Goal: Information Seeking & Learning: Learn about a topic

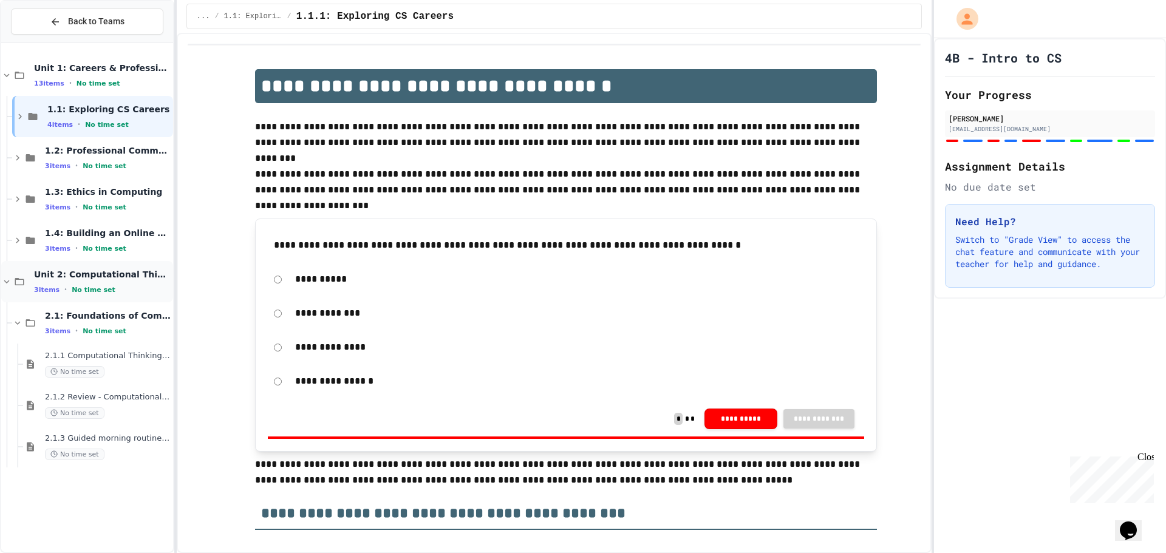
click at [123, 292] on div "3 items • No time set" at bounding box center [102, 290] width 137 height 10
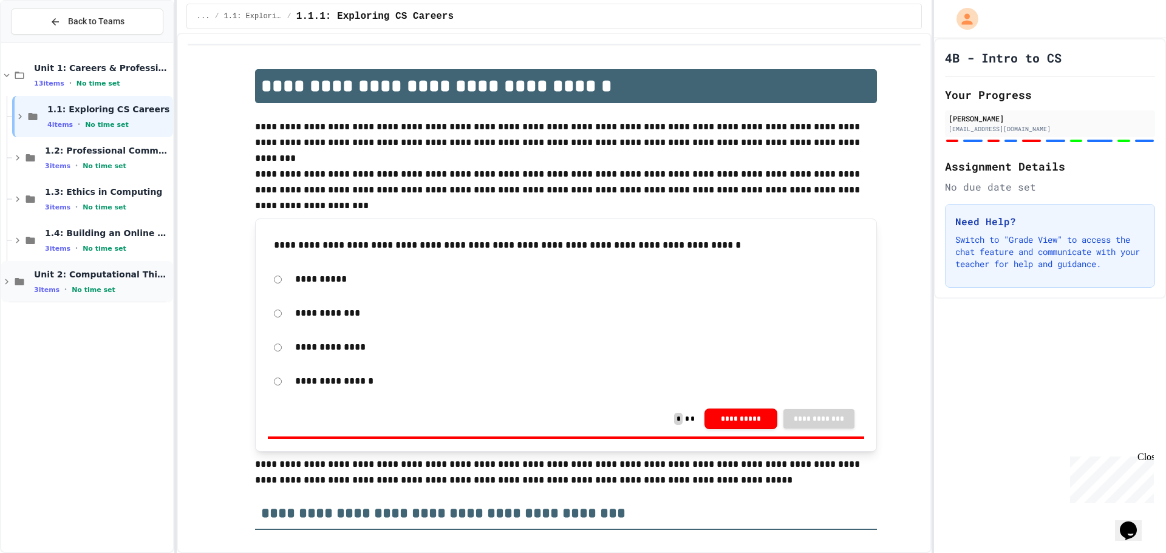
click at [112, 278] on span "Unit 2: Computational Thinking & Problem-Solving" at bounding box center [102, 274] width 137 height 11
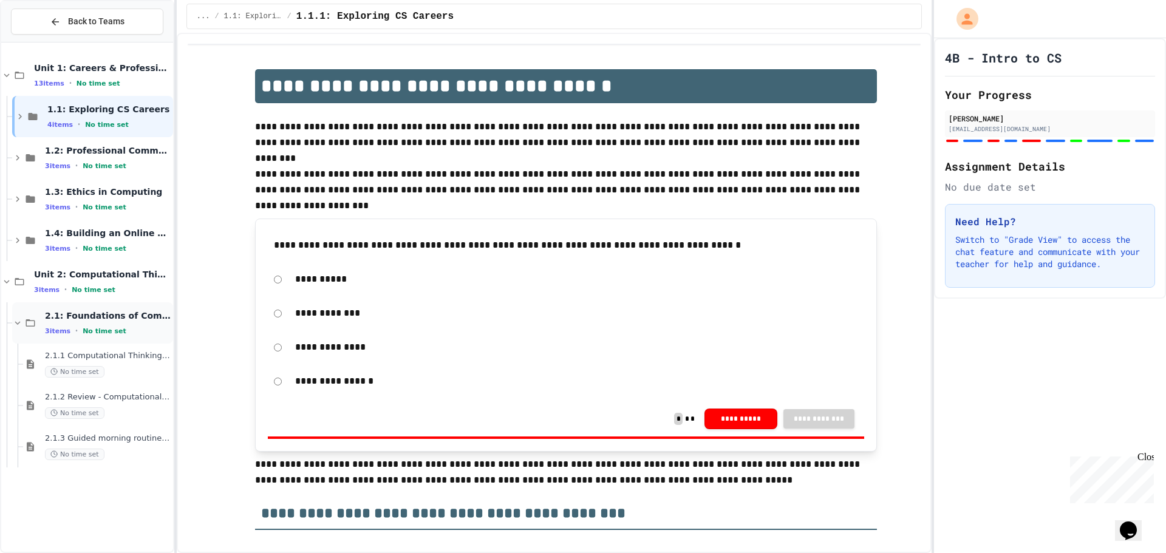
click at [95, 323] on div "2.1: Foundations of Computational Thinking 3 items • No time set" at bounding box center [108, 323] width 126 height 26
click at [120, 315] on span "2.1: Foundations of Computational Thinking" at bounding box center [108, 315] width 126 height 11
click at [104, 370] on div "No time set" at bounding box center [108, 372] width 126 height 12
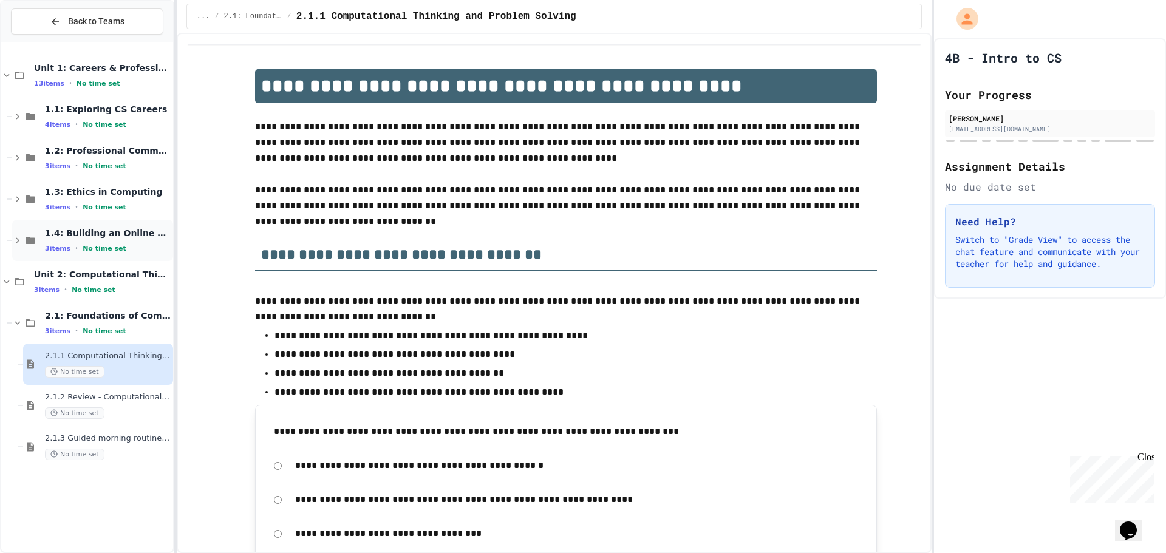
click at [49, 245] on span "3 items" at bounding box center [58, 249] width 26 height 8
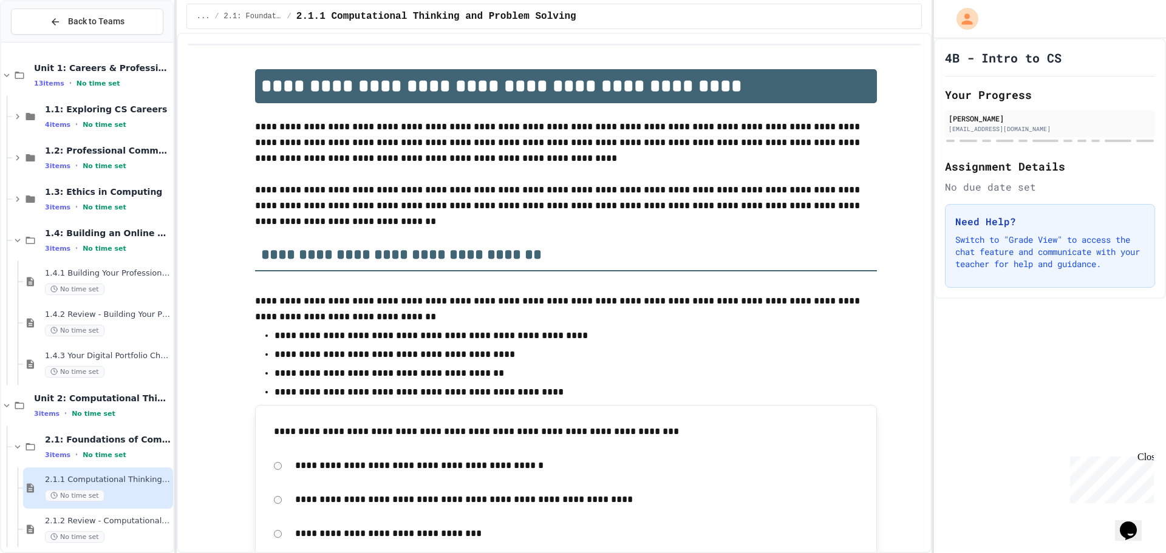
click at [49, 245] on span "3 items" at bounding box center [58, 249] width 26 height 8
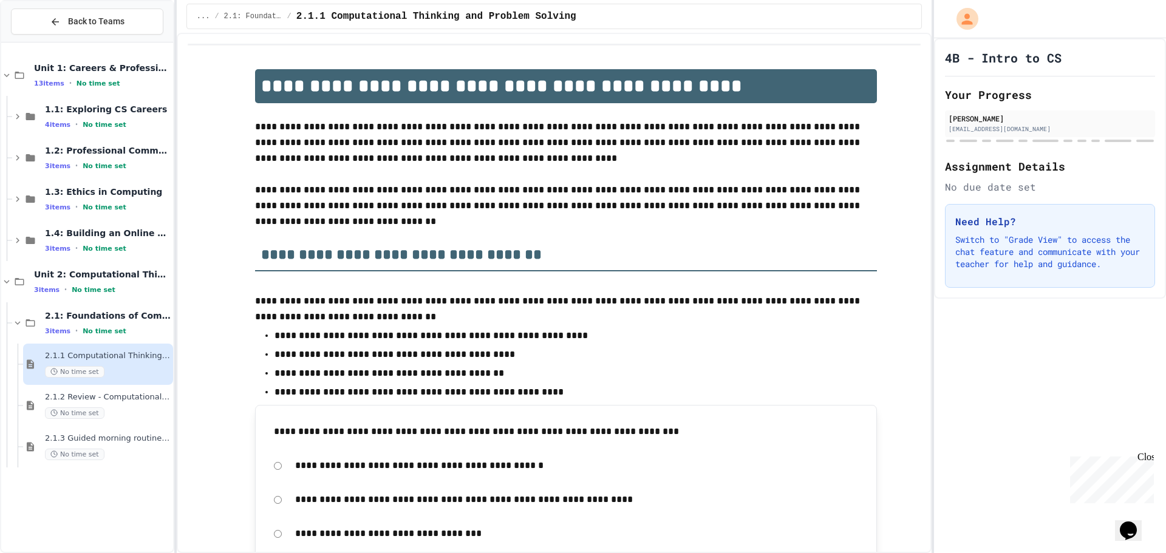
click at [84, 353] on span "2.1.1 Computational Thinking and Problem Solving" at bounding box center [108, 356] width 126 height 10
click at [83, 352] on span "2.1.1 Computational Thinking and Problem Solving" at bounding box center [108, 356] width 126 height 10
click at [64, 321] on div "2.1: Foundations of Computational Thinking 3 items • No time set" at bounding box center [108, 323] width 126 height 26
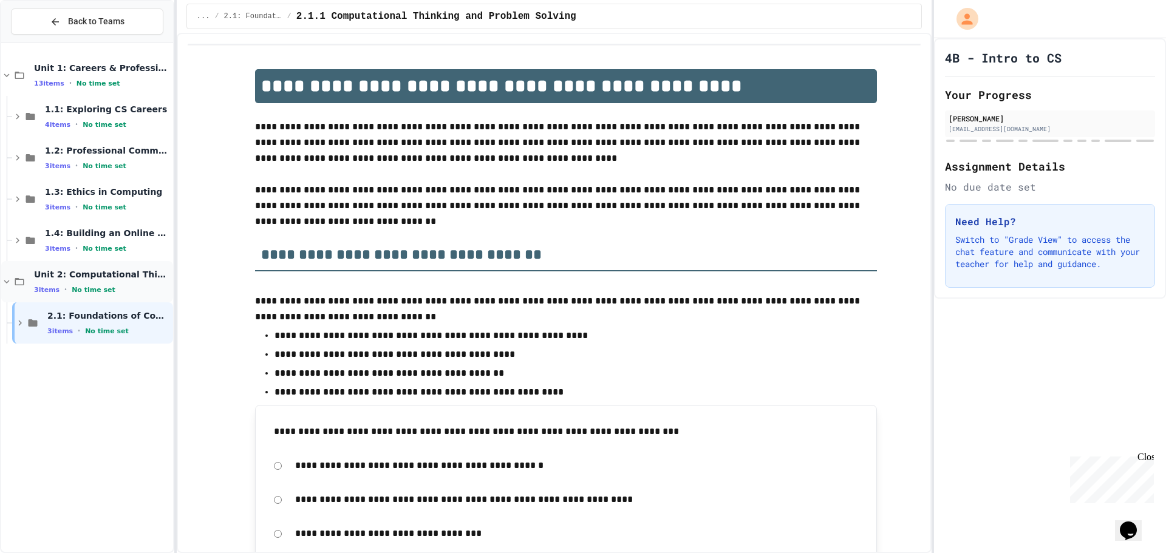
click at [67, 284] on div "Unit 2: Computational Thinking & Problem-Solving 3 items • No time set" at bounding box center [102, 282] width 137 height 26
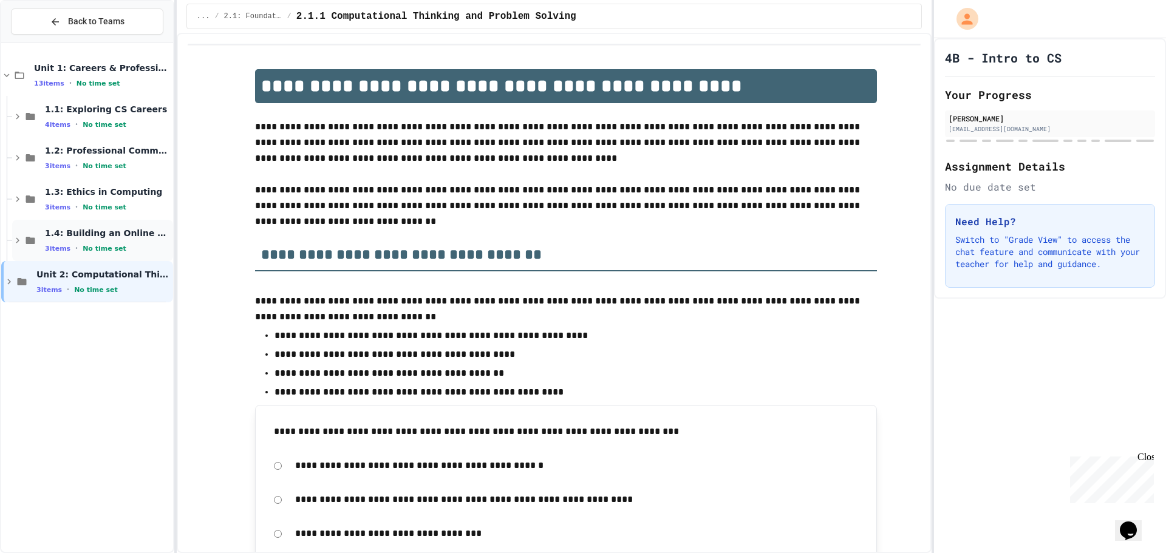
click at [73, 236] on span "1.4: Building an Online Presence" at bounding box center [108, 233] width 126 height 11
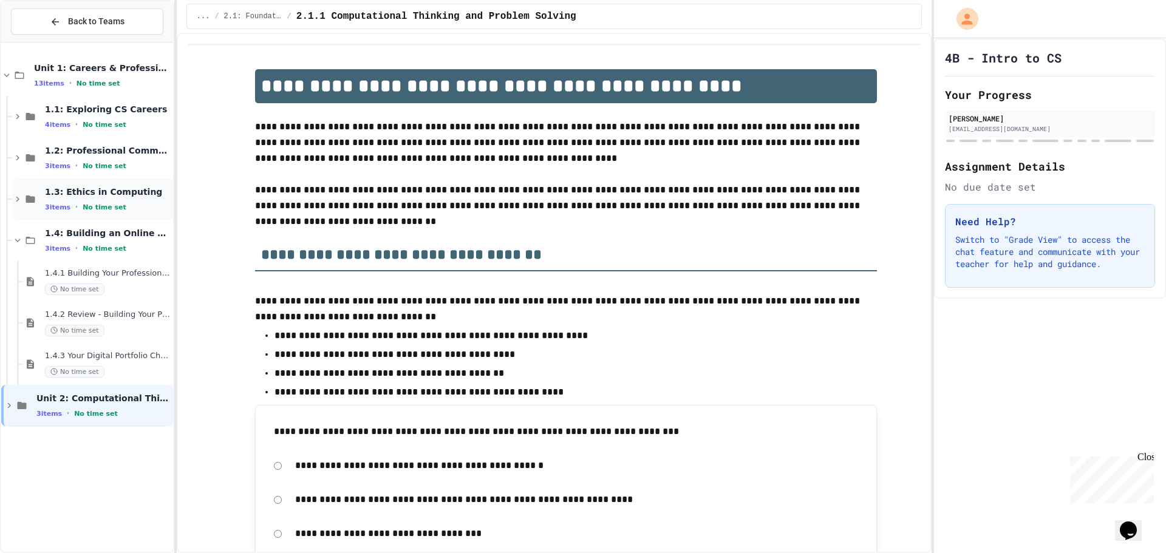
click at [62, 195] on span "1.3: Ethics in Computing" at bounding box center [108, 191] width 126 height 11
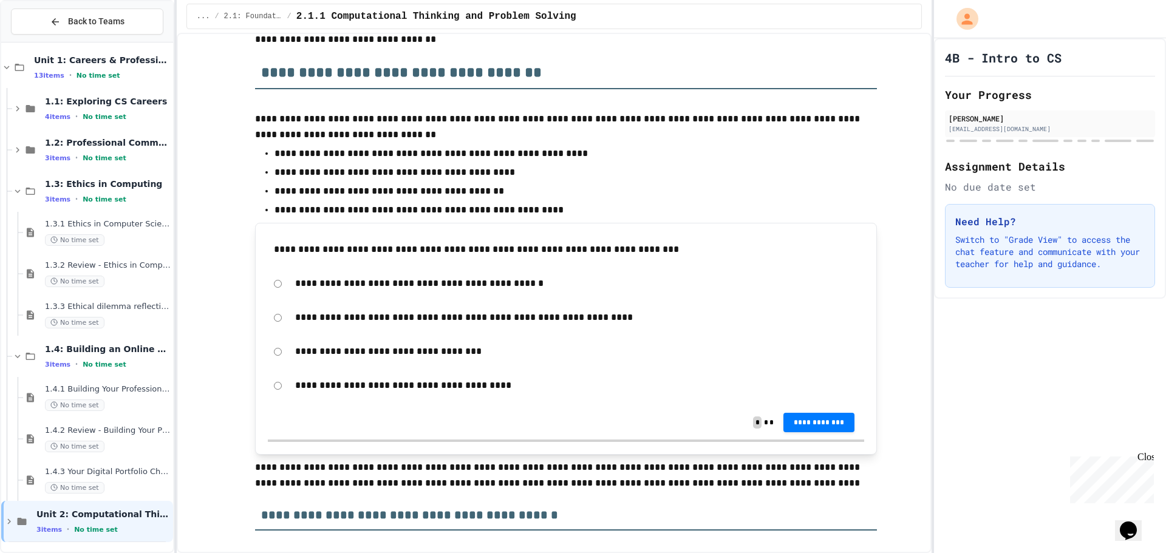
scroll to position [10, 0]
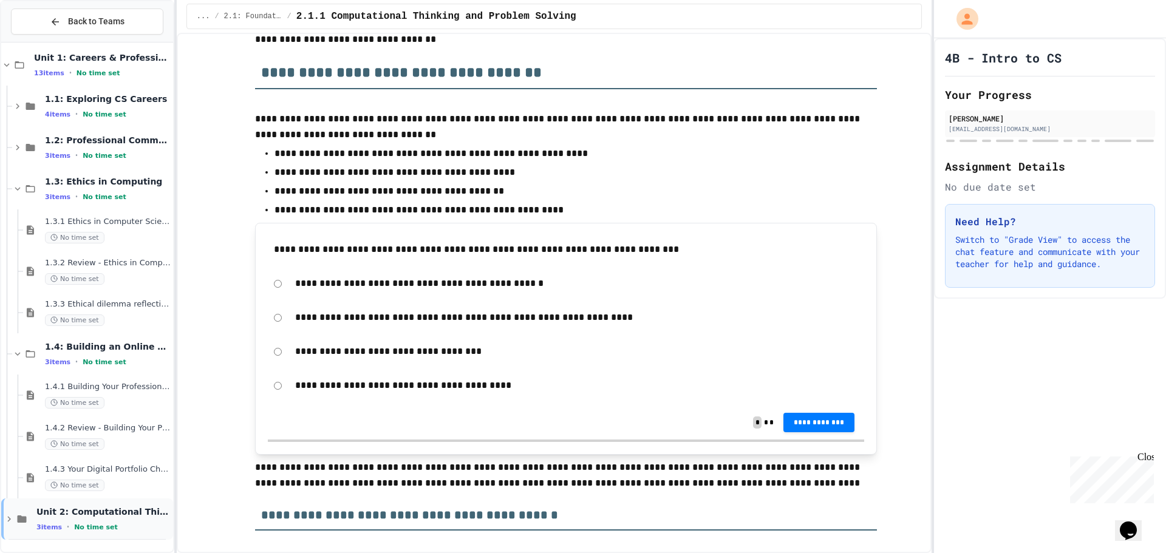
click at [80, 517] on span "Unit 2: Computational Thinking & Problem-Solving" at bounding box center [103, 511] width 134 height 11
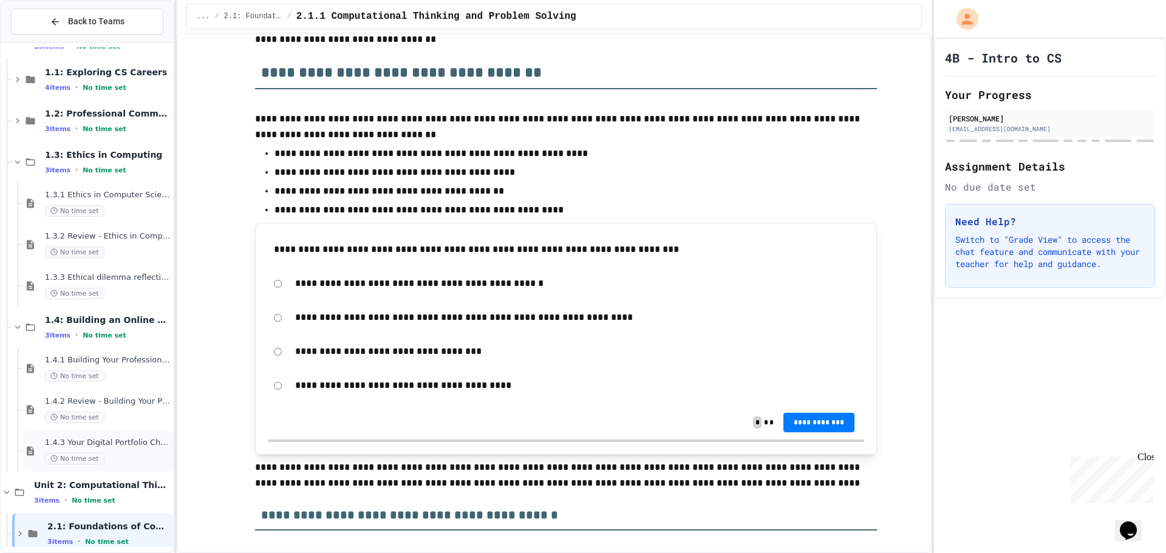
scroll to position [52, 0]
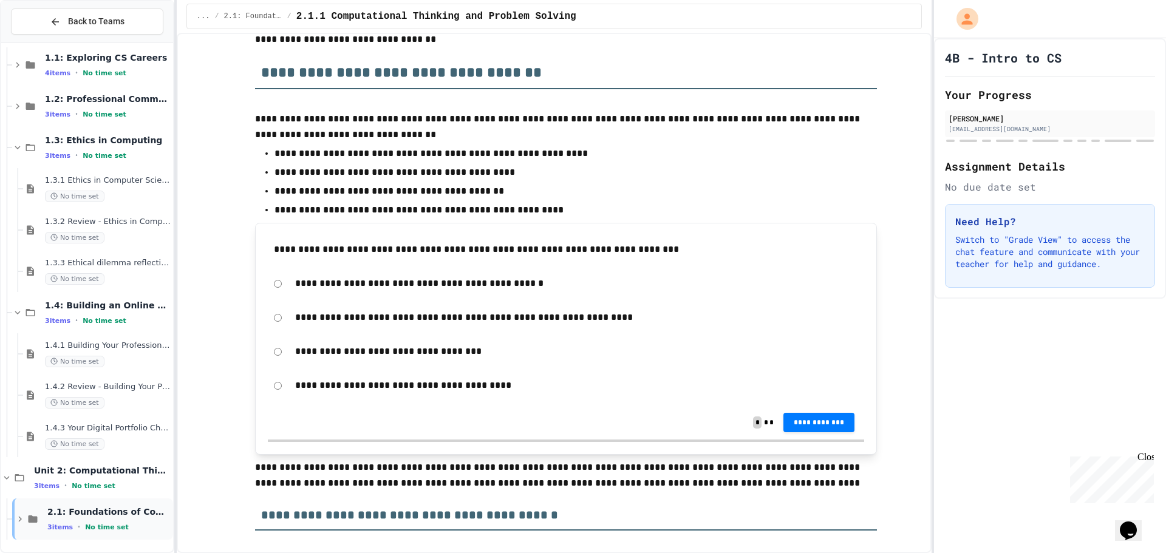
click at [81, 511] on span "2.1: Foundations of Computational Thinking" at bounding box center [108, 511] width 123 height 11
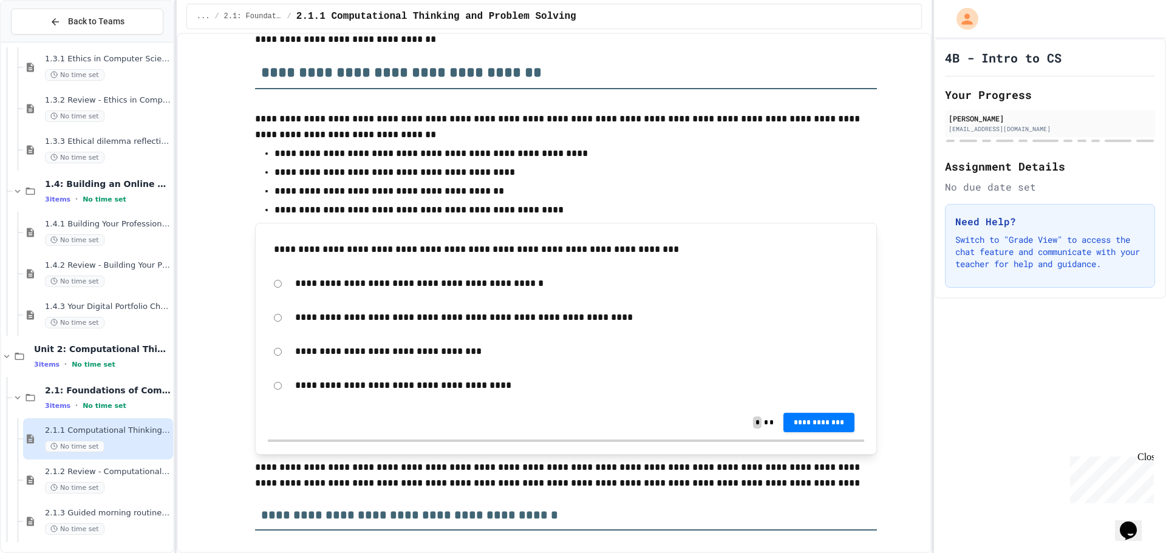
click at [80, 438] on div "2.1.1 Computational Thinking and Problem Solving No time set" at bounding box center [108, 439] width 126 height 27
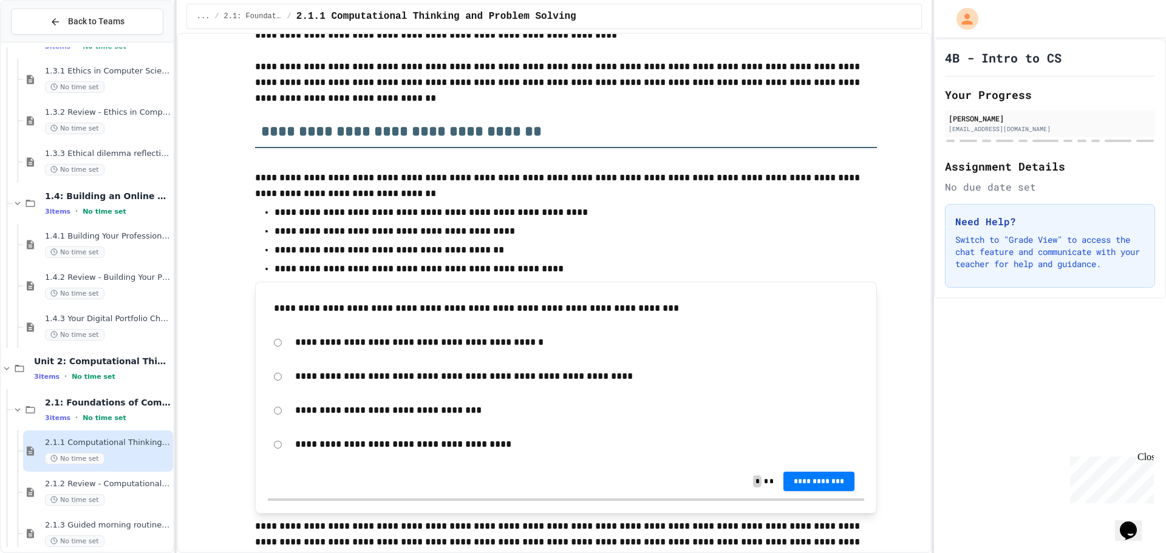
scroll to position [121, 0]
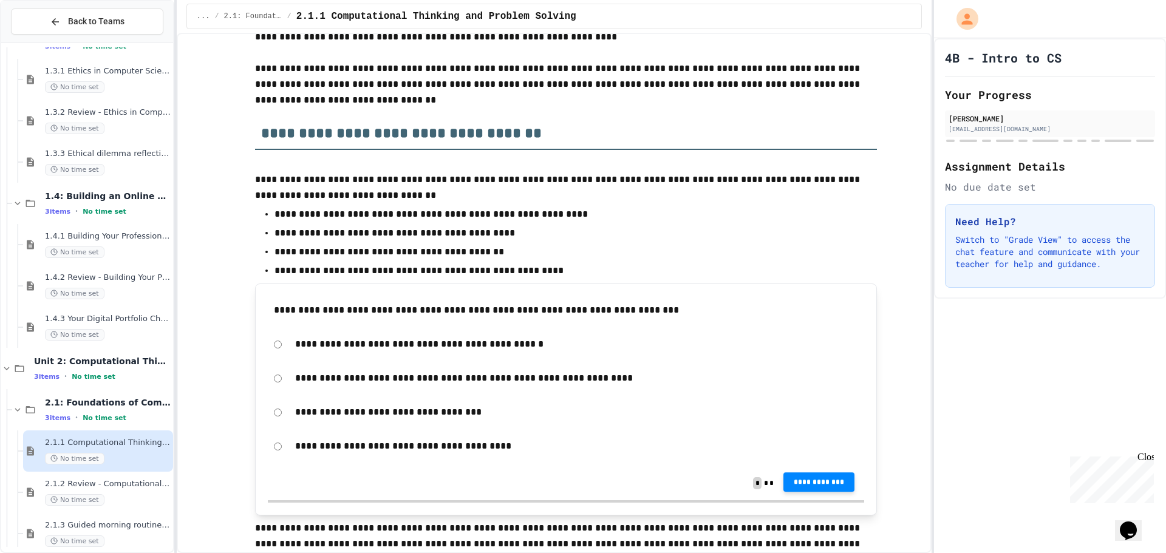
click at [783, 484] on button "**********" at bounding box center [819, 481] width 72 height 19
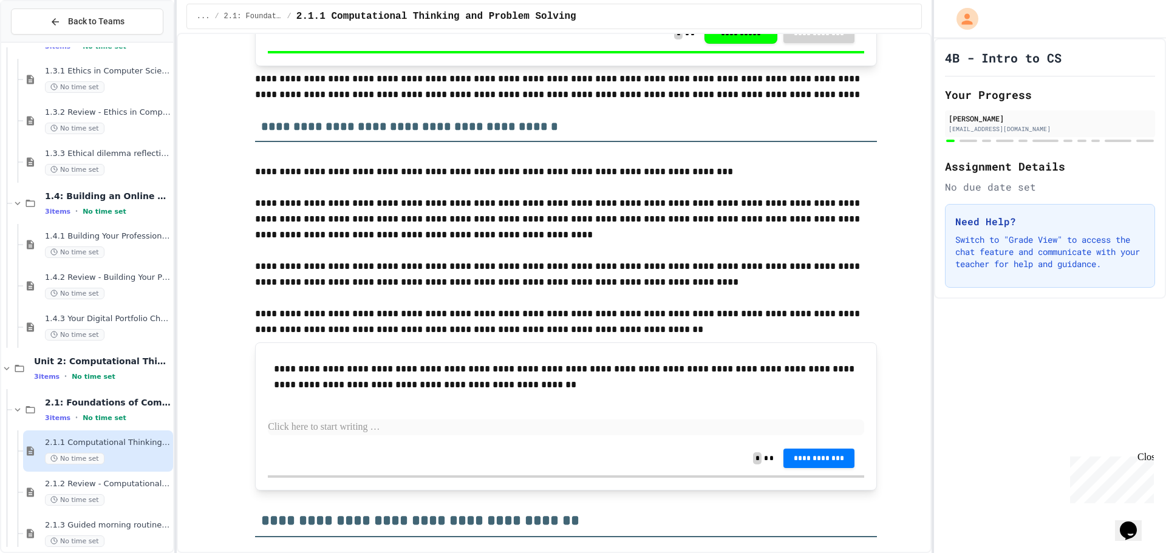
scroll to position [607, 0]
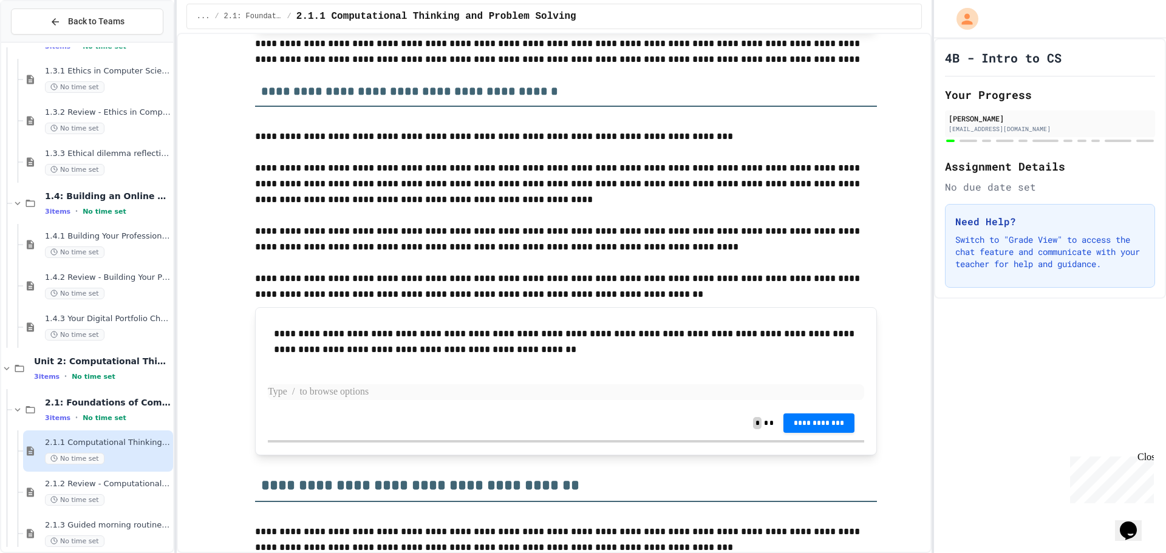
click at [321, 392] on p at bounding box center [566, 392] width 596 height 16
click at [468, 399] on p "**********" at bounding box center [566, 392] width 596 height 16
click at [469, 397] on p "**********" at bounding box center [566, 392] width 596 height 16
click at [520, 398] on p "**********" at bounding box center [566, 392] width 596 height 16
click at [536, 386] on p "**********" at bounding box center [566, 392] width 596 height 16
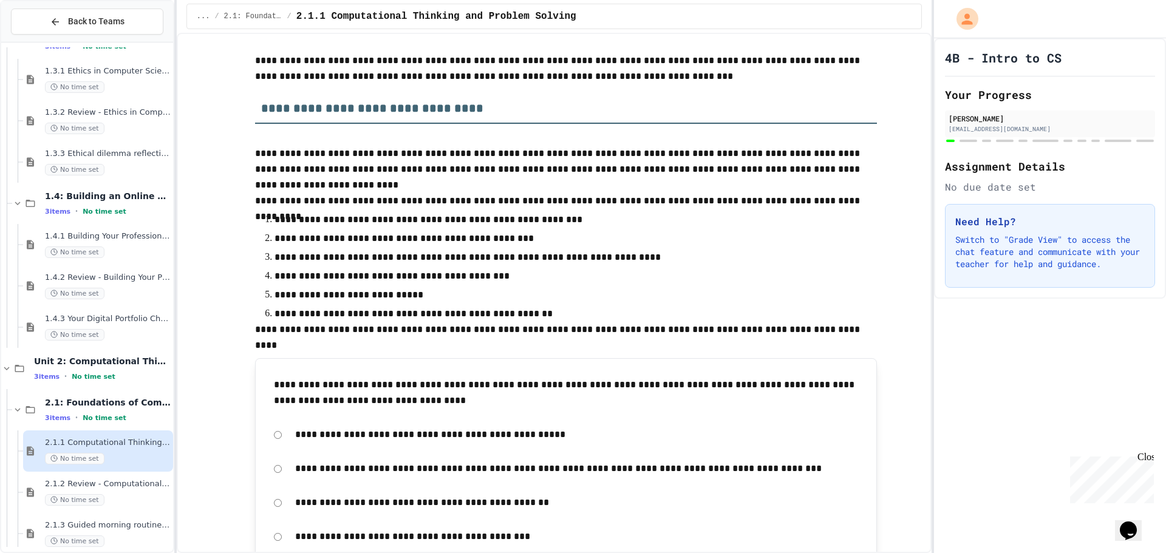
scroll to position [957, 0]
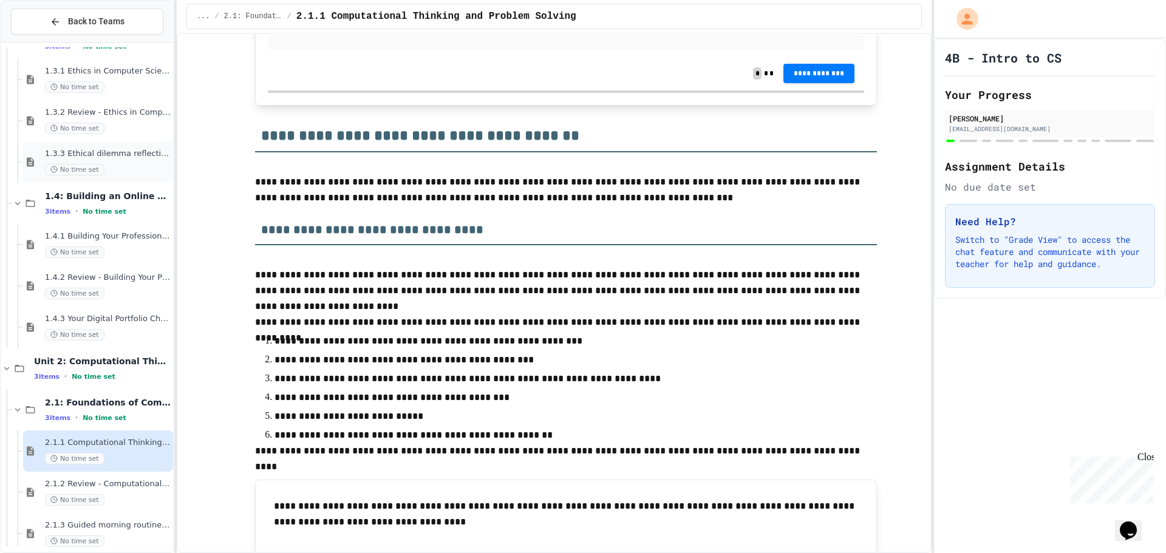
click at [129, 165] on div "No time set" at bounding box center [108, 170] width 126 height 12
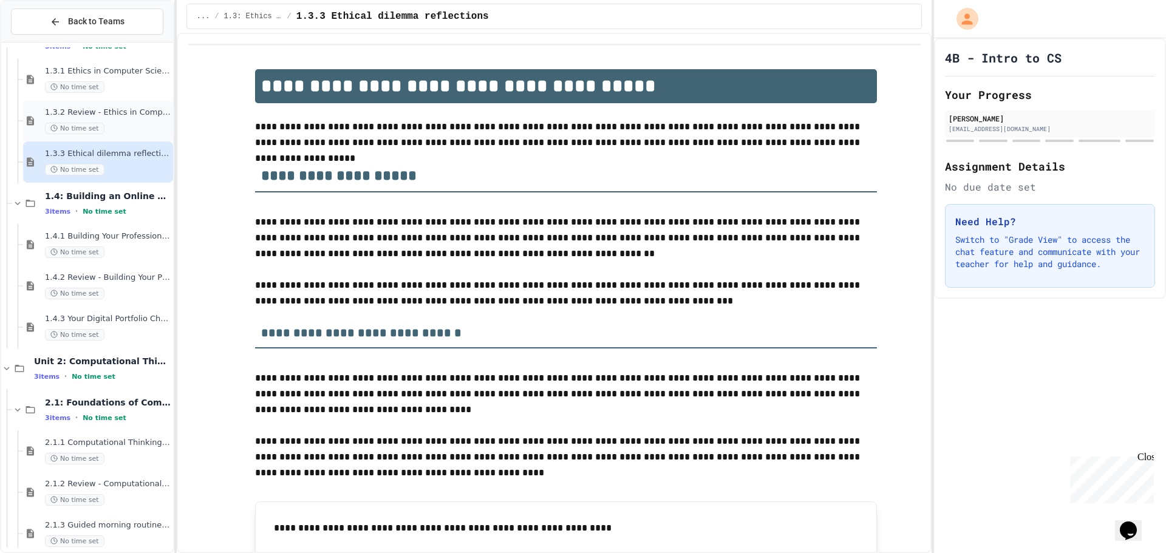
click at [107, 120] on div "1.3.2 Review - Ethics in Computer Science No time set" at bounding box center [108, 120] width 126 height 27
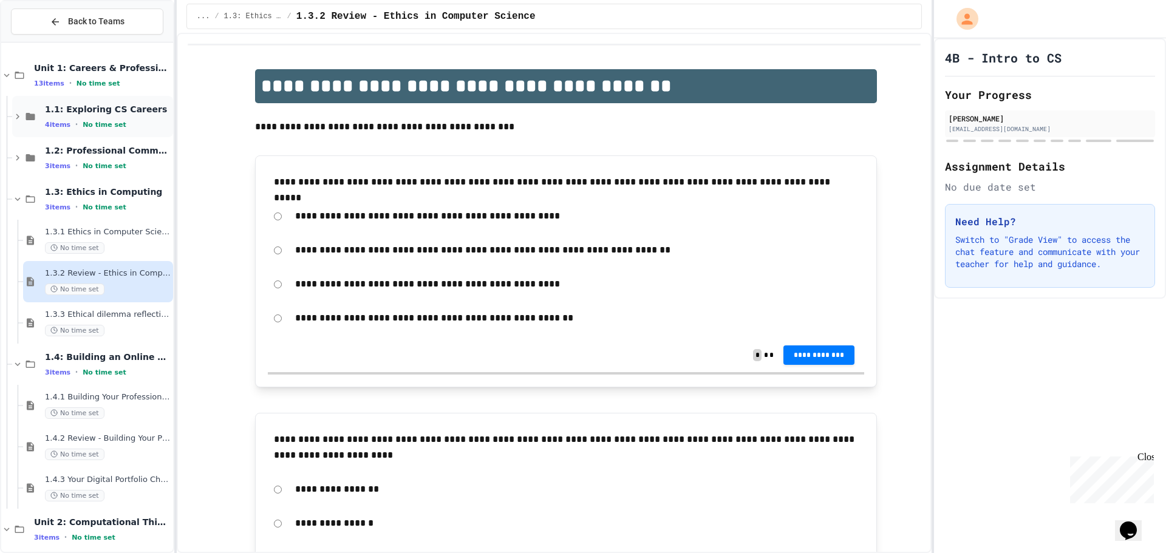
click at [89, 96] on div "1.1: Exploring CS Careers 4 items • No time set" at bounding box center [92, 116] width 161 height 41
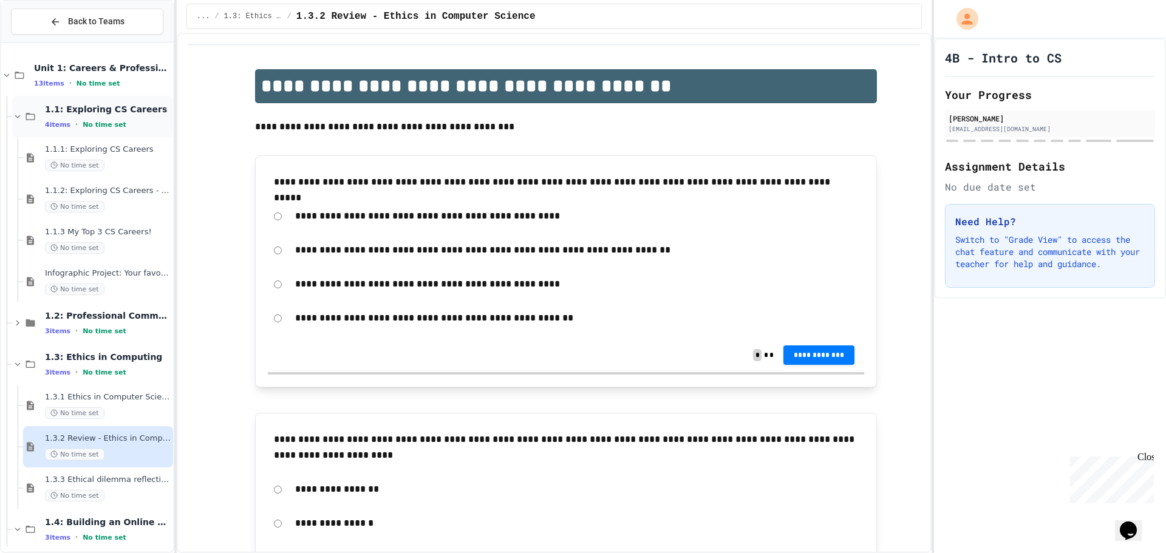
click at [87, 106] on span "1.1: Exploring CS Careers" at bounding box center [108, 109] width 126 height 11
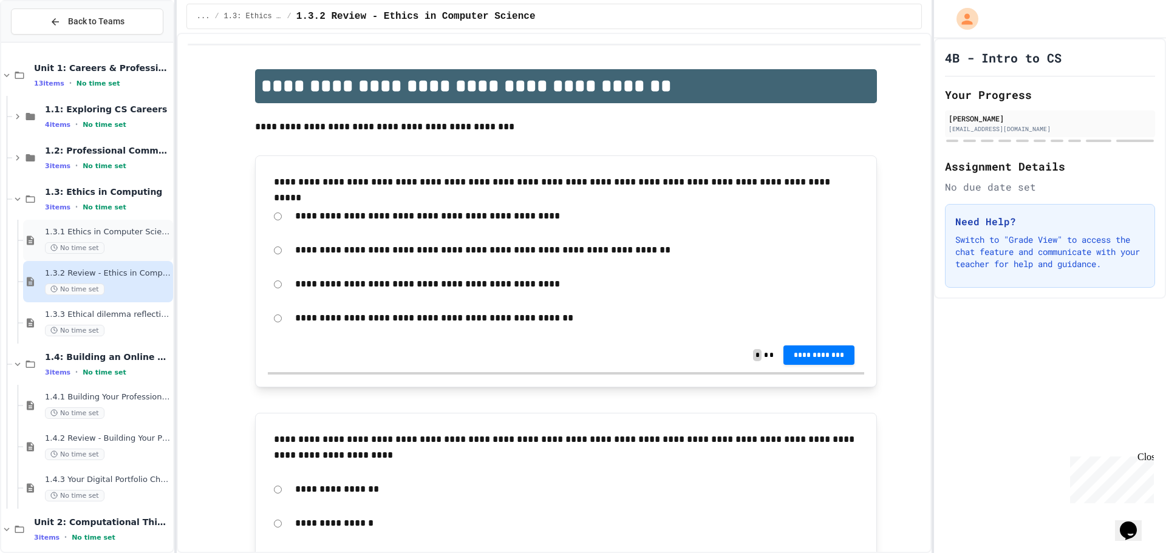
click at [103, 231] on span "1.3.1 Ethics in Computer Science" at bounding box center [108, 232] width 126 height 10
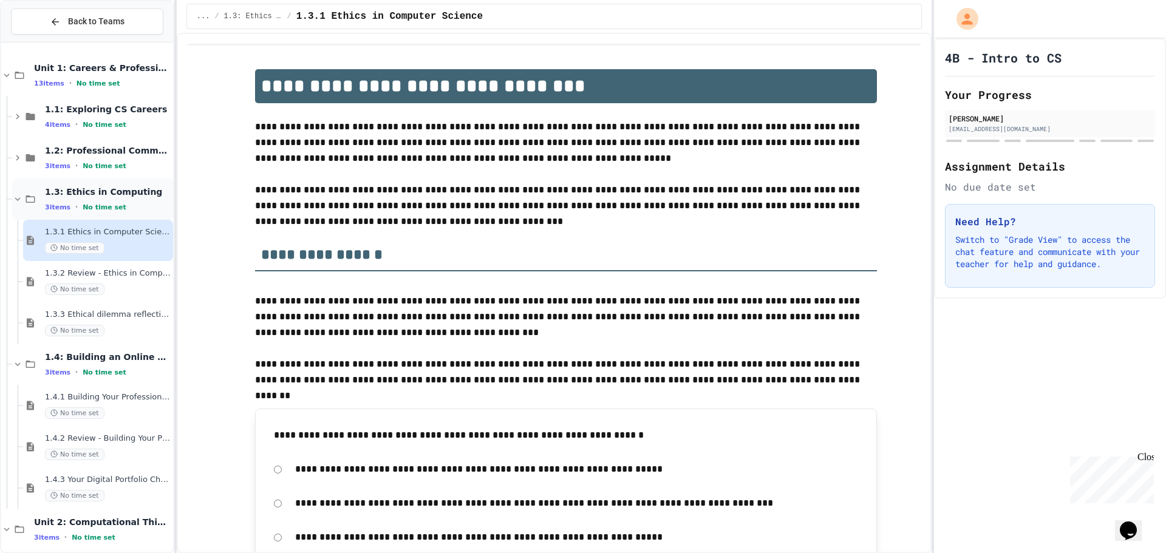
click at [62, 206] on span "3 items" at bounding box center [58, 207] width 26 height 8
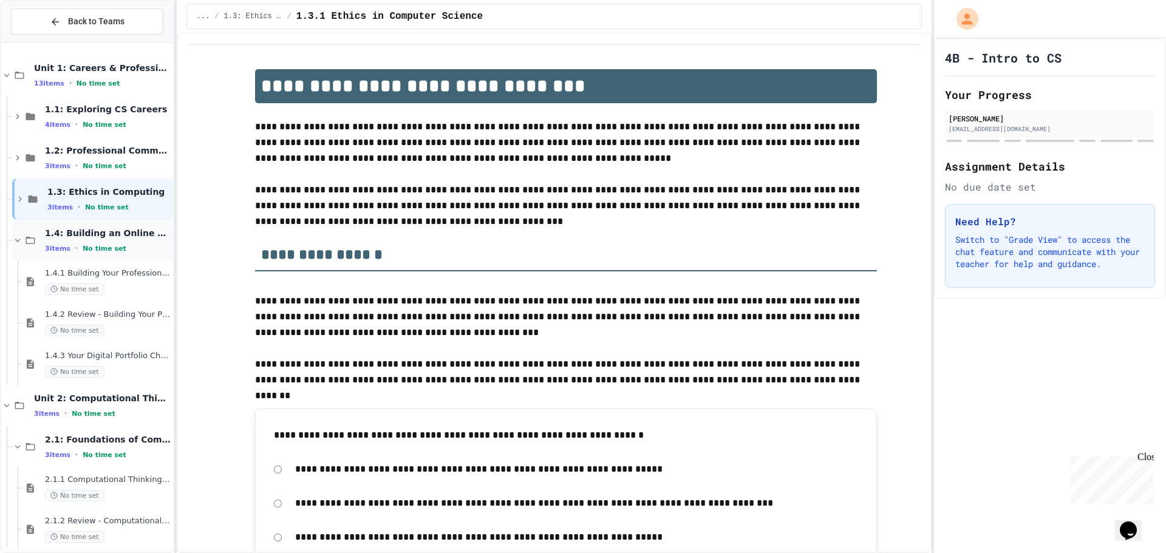
click at [90, 239] on div "1.4: Building an Online Presence 3 items • No time set" at bounding box center [108, 241] width 126 height 26
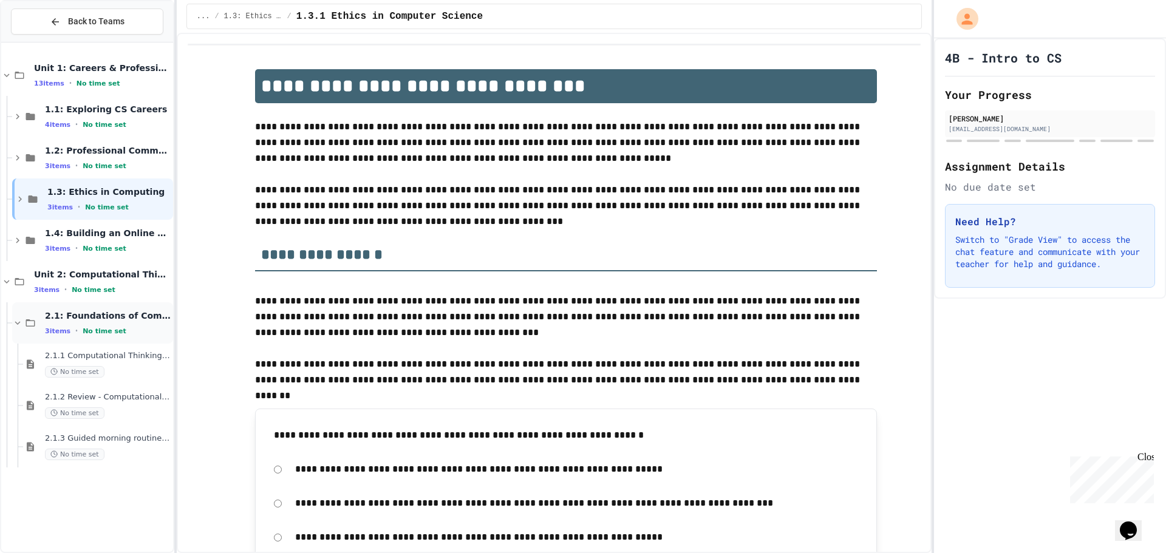
click at [77, 312] on span "2.1: Foundations of Computational Thinking" at bounding box center [108, 315] width 126 height 11
click at [77, 316] on span "2.1: Foundations of Computational Thinking" at bounding box center [108, 315] width 126 height 11
click at [57, 378] on span "No time set" at bounding box center [75, 372] width 60 height 12
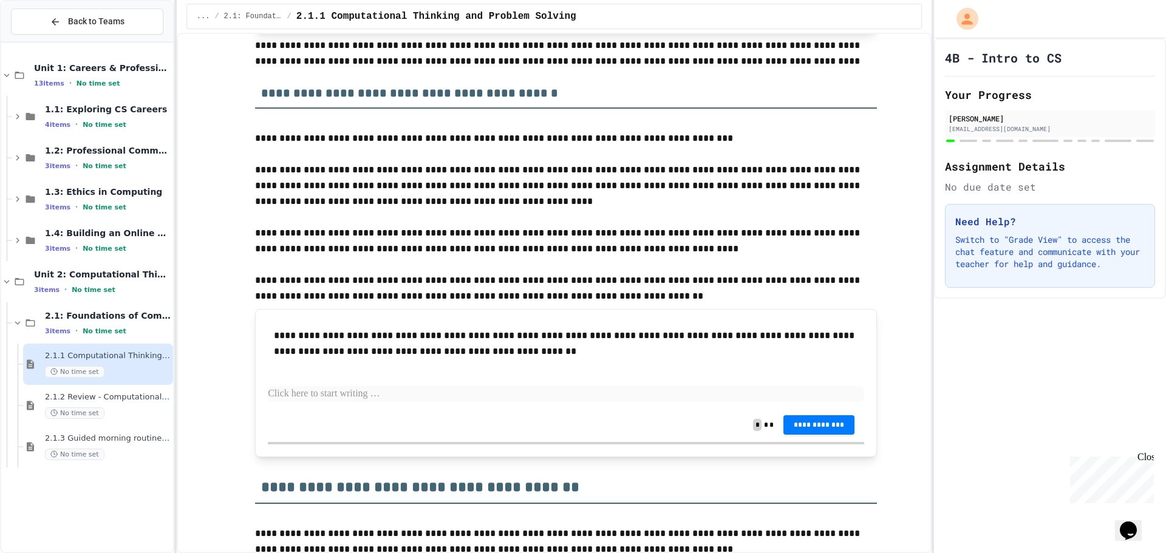
scroll to position [607, 0]
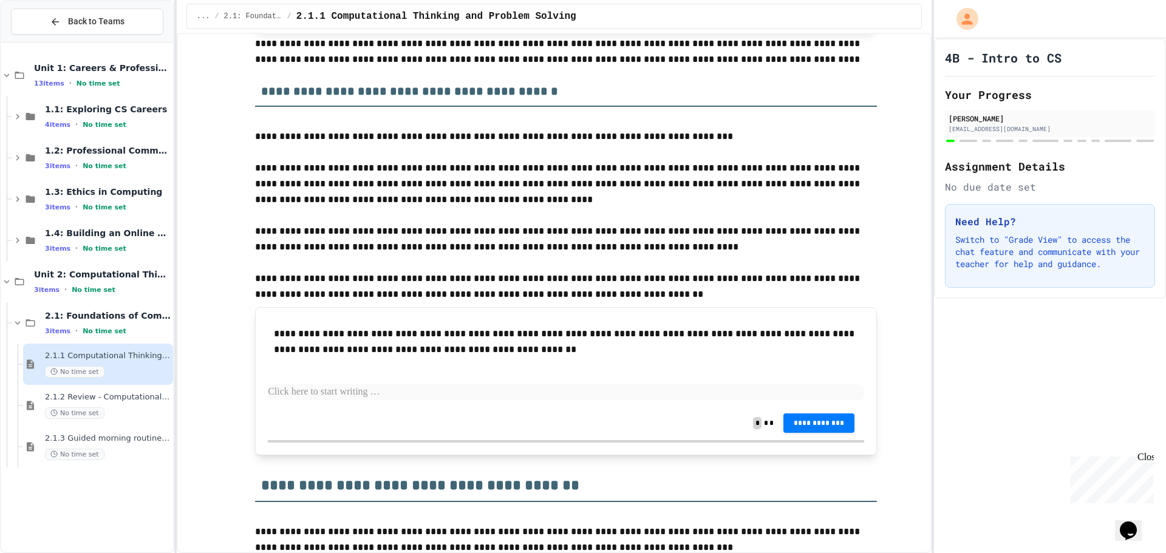
drag, startPoint x: 303, startPoint y: 400, endPoint x: 310, endPoint y: 389, distance: 13.6
click at [308, 392] on div "**********" at bounding box center [566, 363] width 596 height 86
click at [310, 387] on p at bounding box center [566, 392] width 596 height 16
